Goal: Information Seeking & Learning: Find specific fact

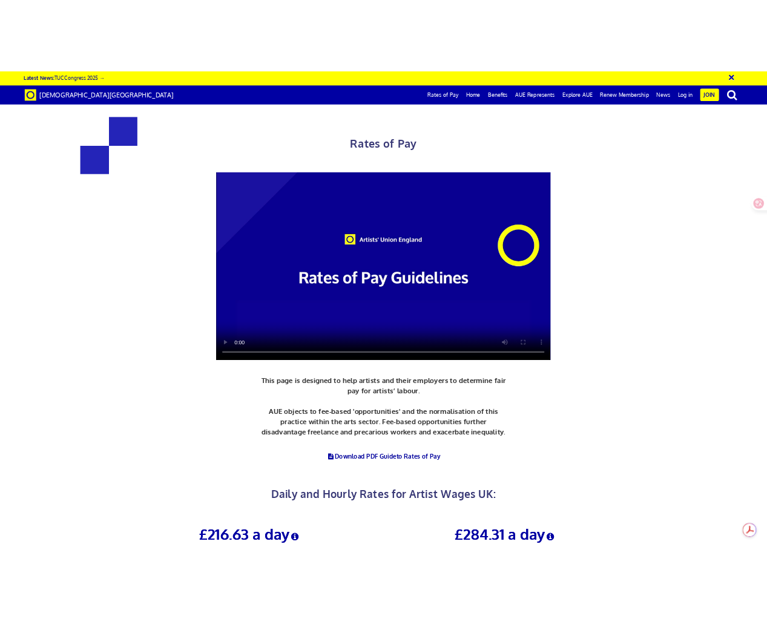
scroll to position [309, 0]
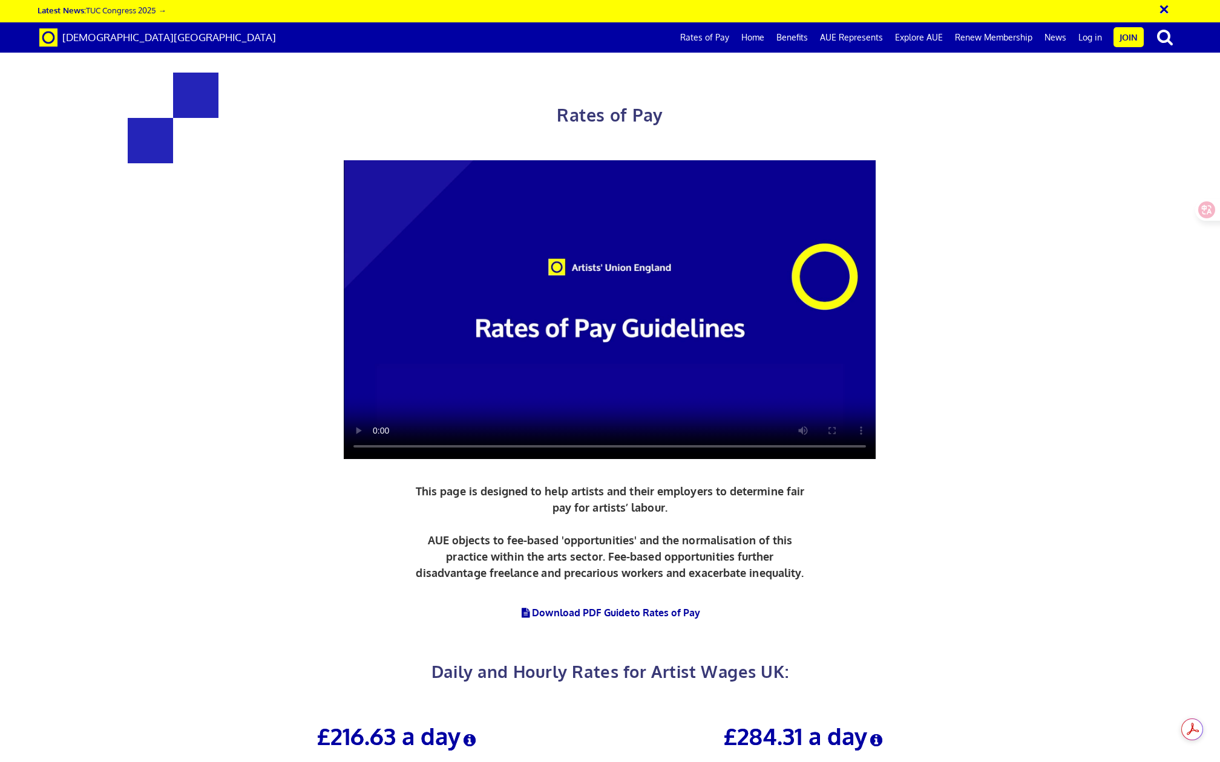
drag, startPoint x: 337, startPoint y: 502, endPoint x: 460, endPoint y: 503, distance: 122.8
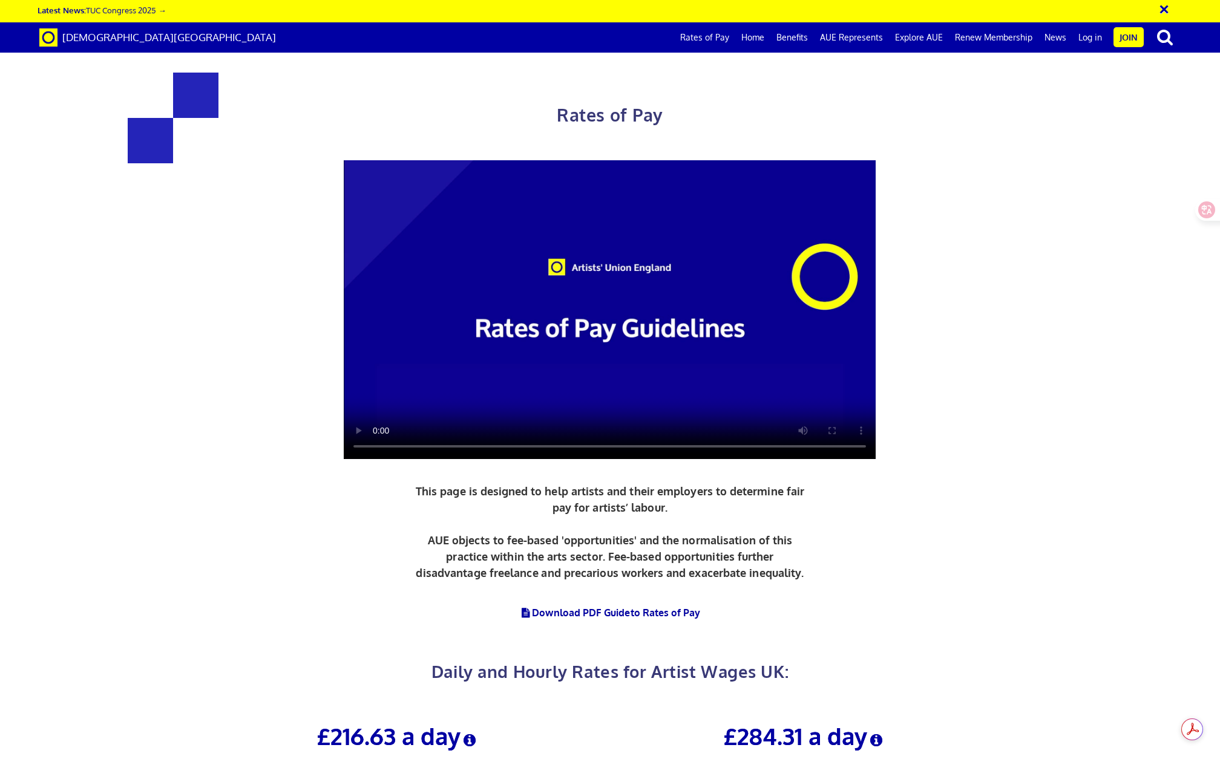
drag, startPoint x: 455, startPoint y: 499, endPoint x: 336, endPoint y: 506, distance: 119.4
copy span "new graduate artist"
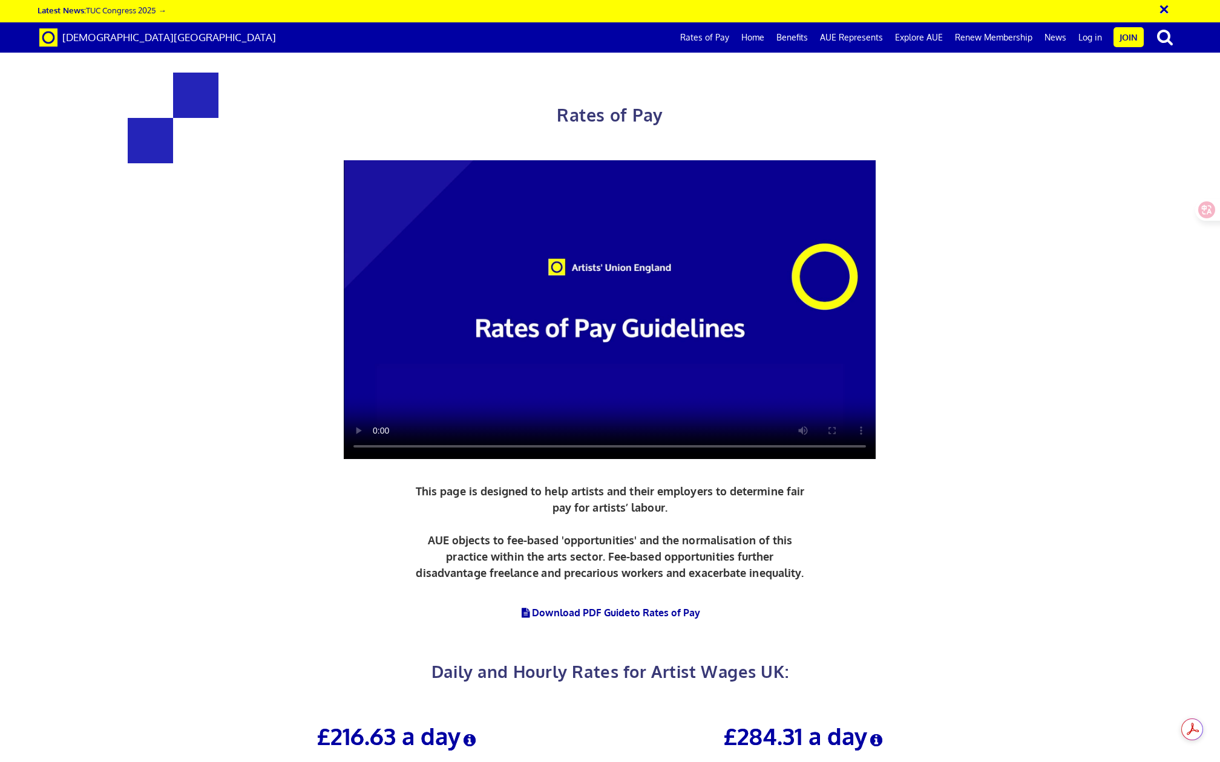
click at [447, 724] on h3 "£216.63 a day" at bounding box center [397, 736] width 388 height 25
drag, startPoint x: 455, startPoint y: 427, endPoint x: 299, endPoint y: 423, distance: 155.5
click at [299, 724] on h3 "£216.63 a day" at bounding box center [397, 736] width 388 height 25
copy h3 "£216.63 a day"
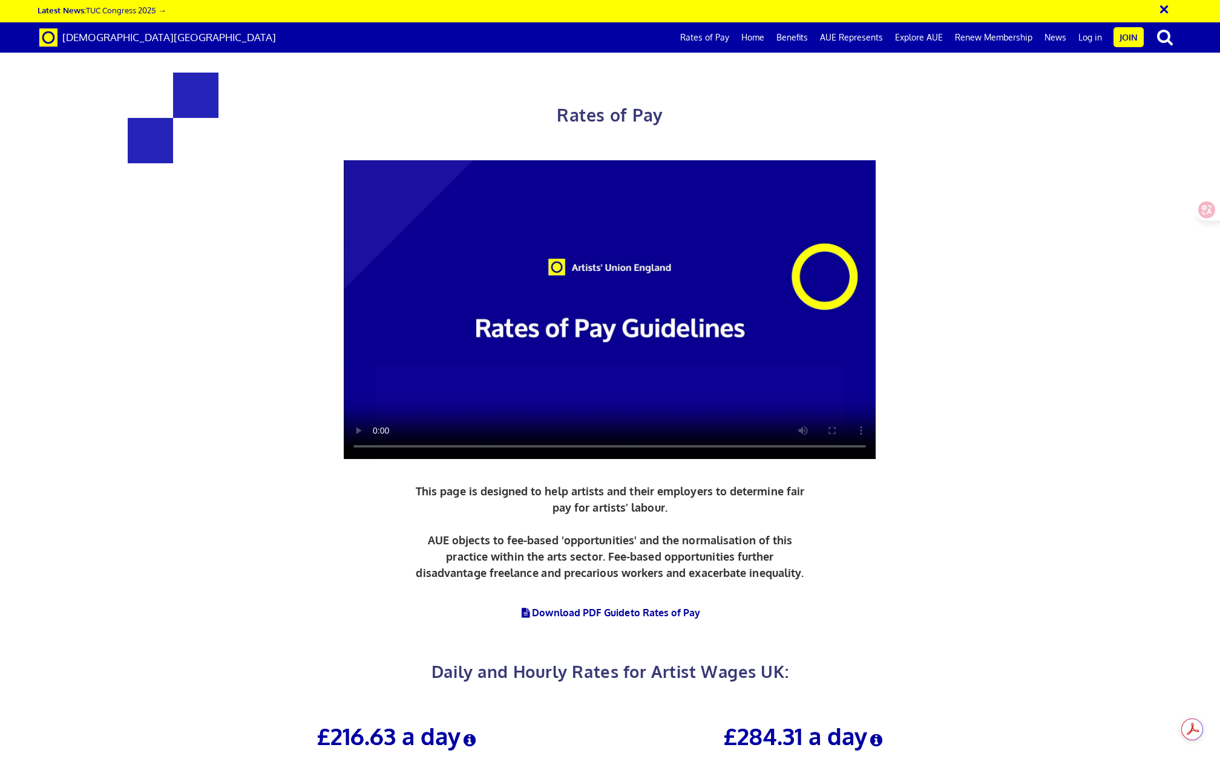
drag, startPoint x: 362, startPoint y: 480, endPoint x: 464, endPoint y: 480, distance: 101.6
drag, startPoint x: 457, startPoint y: 456, endPoint x: 356, endPoint y: 456, distance: 101.0
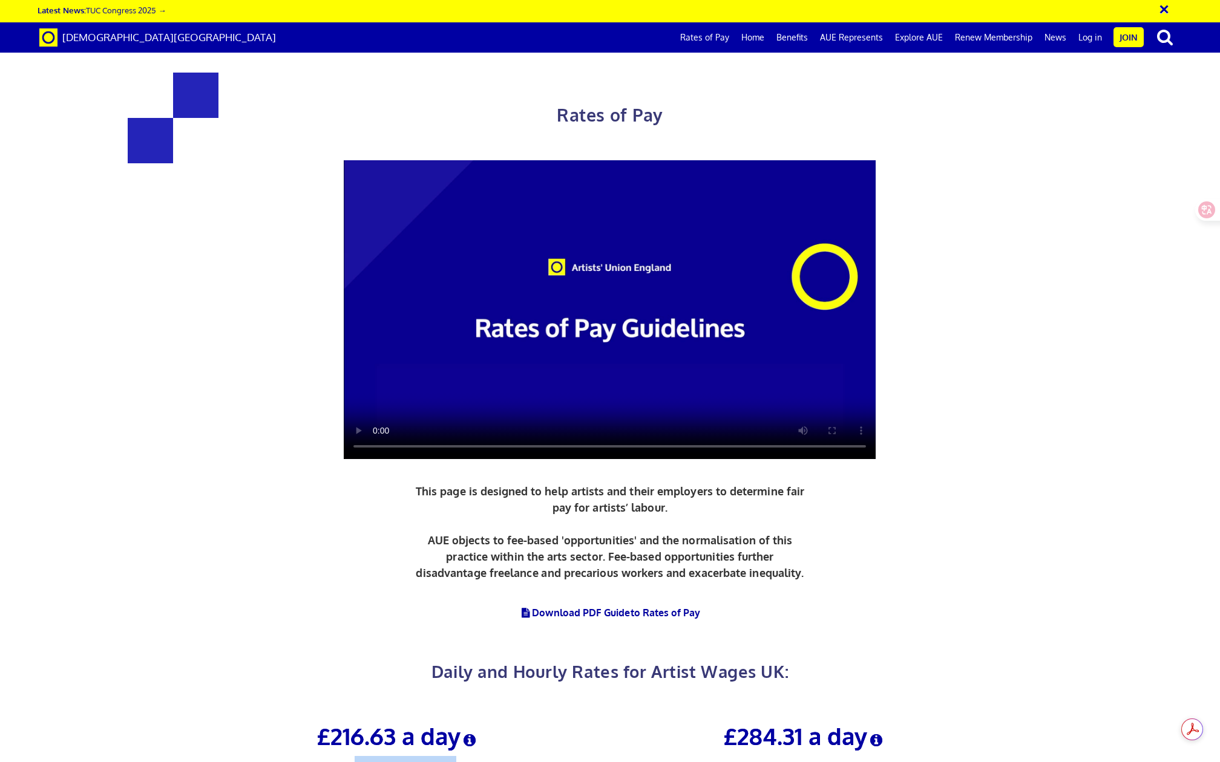
copy span "£119.15 per ½ day"
drag, startPoint x: 362, startPoint y: 480, endPoint x: 459, endPoint y: 481, distance: 97.4
copy span "£27.08 an hour"
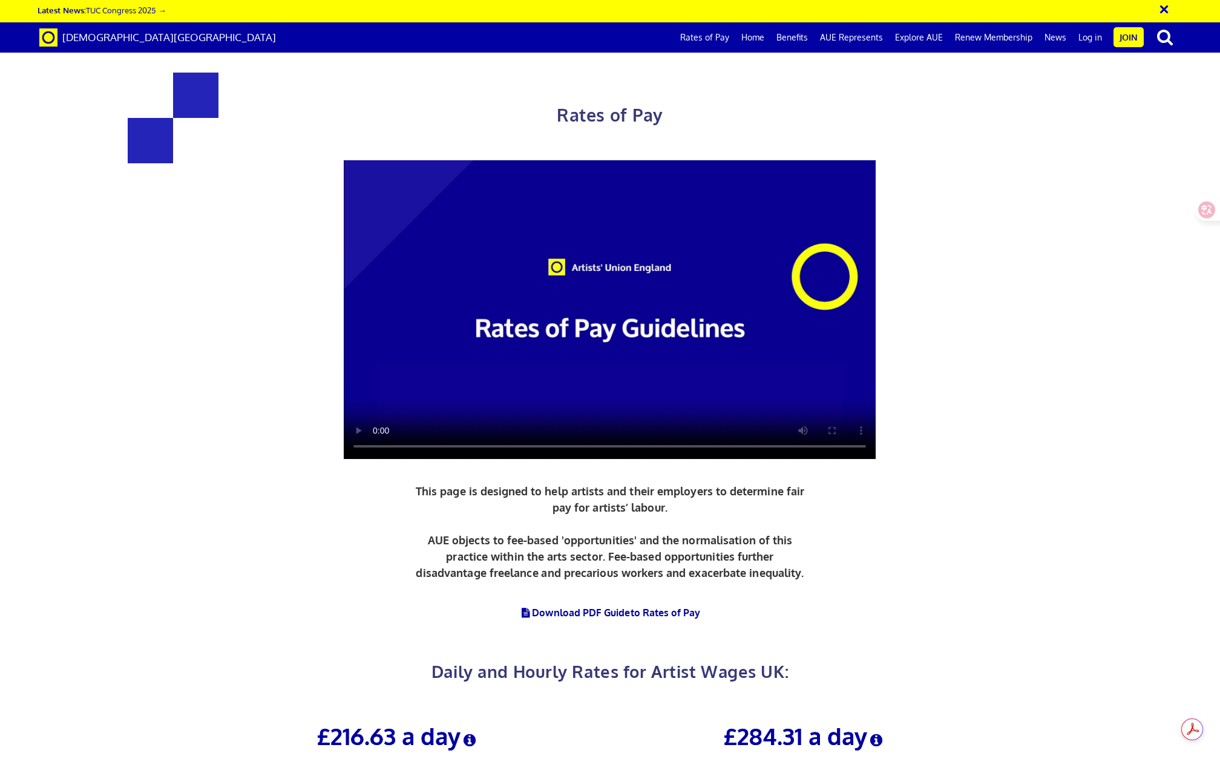
drag, startPoint x: 719, startPoint y: 657, endPoint x: 886, endPoint y: 659, distance: 167.0
copy span "lead artist/project manager"
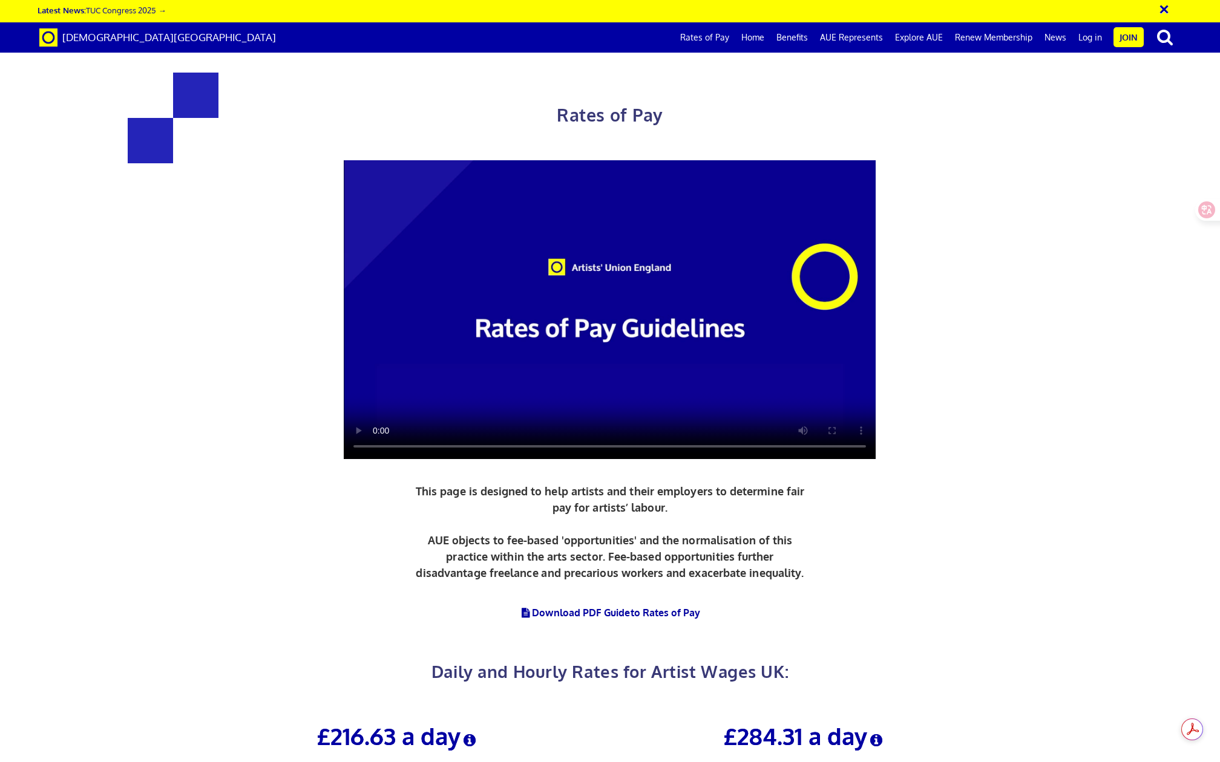
drag, startPoint x: 722, startPoint y: 584, endPoint x: 866, endPoint y: 584, distance: 143.4
copy h3 "£387.21 a day"
drag, startPoint x: 760, startPoint y: 615, endPoint x: 876, endPoint y: 615, distance: 116.2
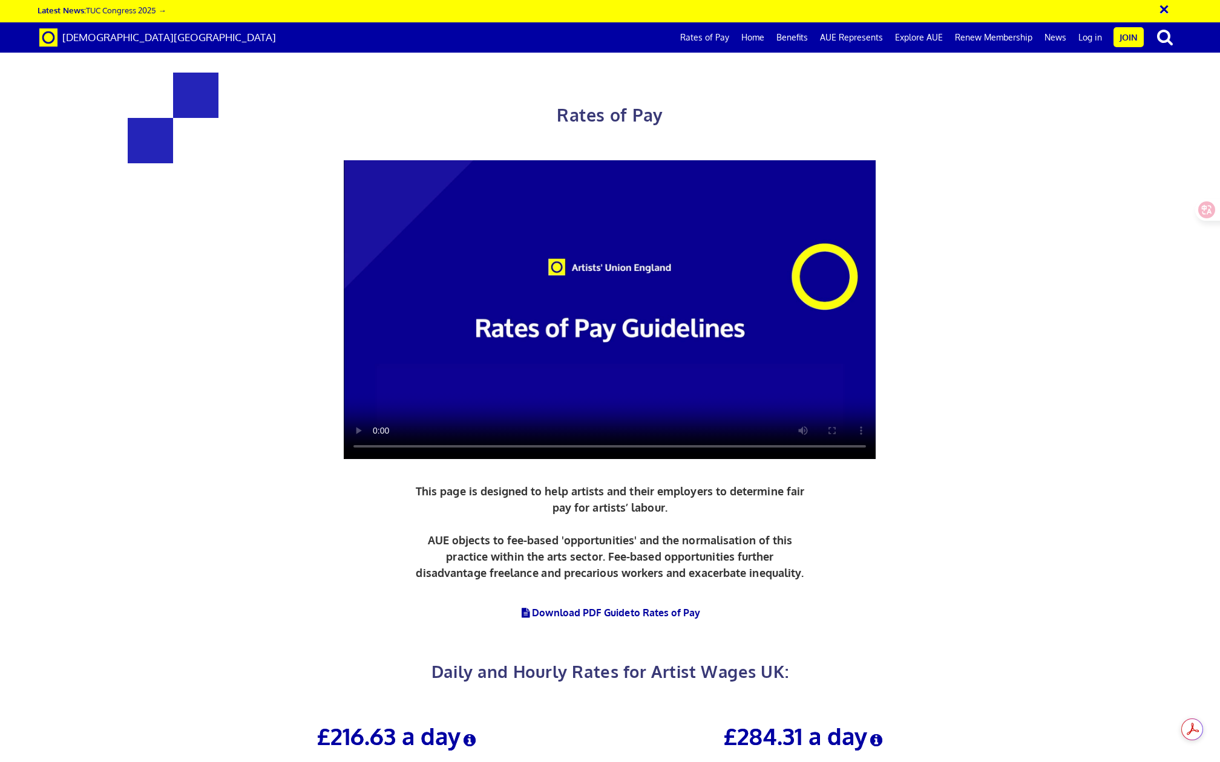
copy span "£212.97 per ½ day"
drag, startPoint x: 767, startPoint y: 636, endPoint x: 894, endPoint y: 636, distance: 127.1
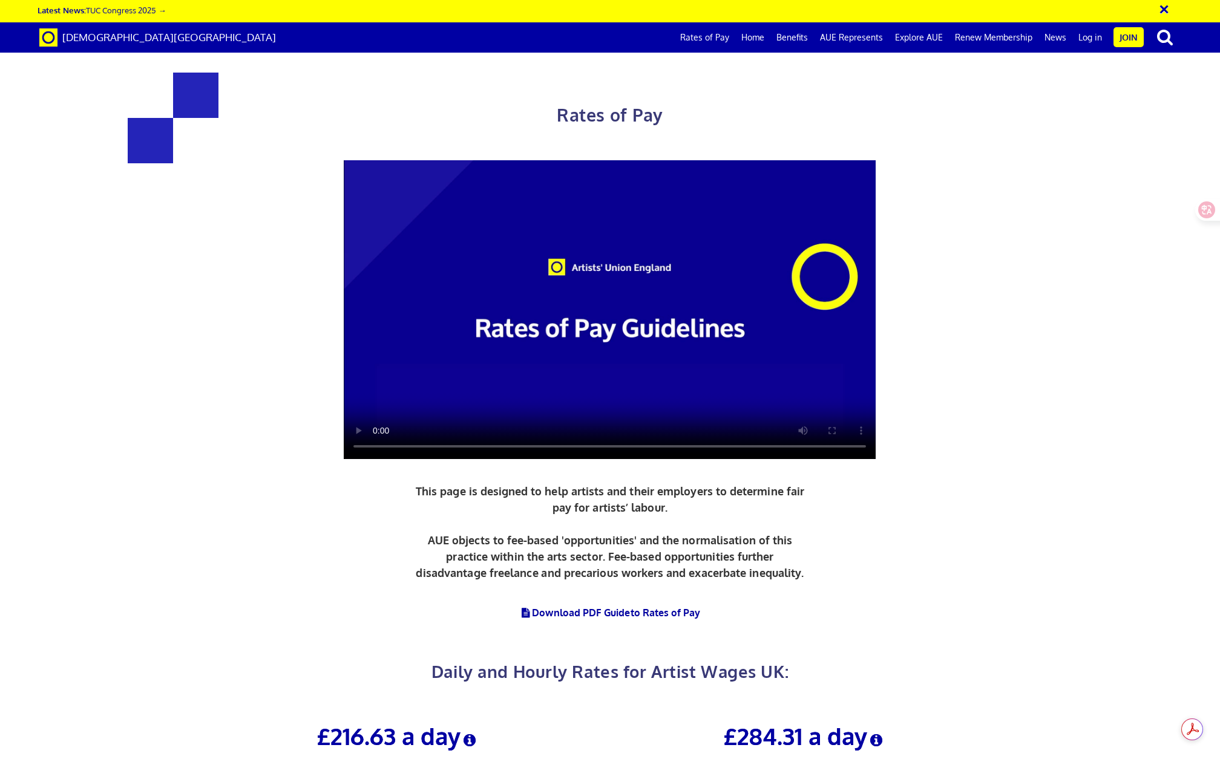
drag, startPoint x: 862, startPoint y: 636, endPoint x: 764, endPoint y: 634, distance: 98.0
copy span "£48.40 an hour"
